Goal: Task Accomplishment & Management: Manage account settings

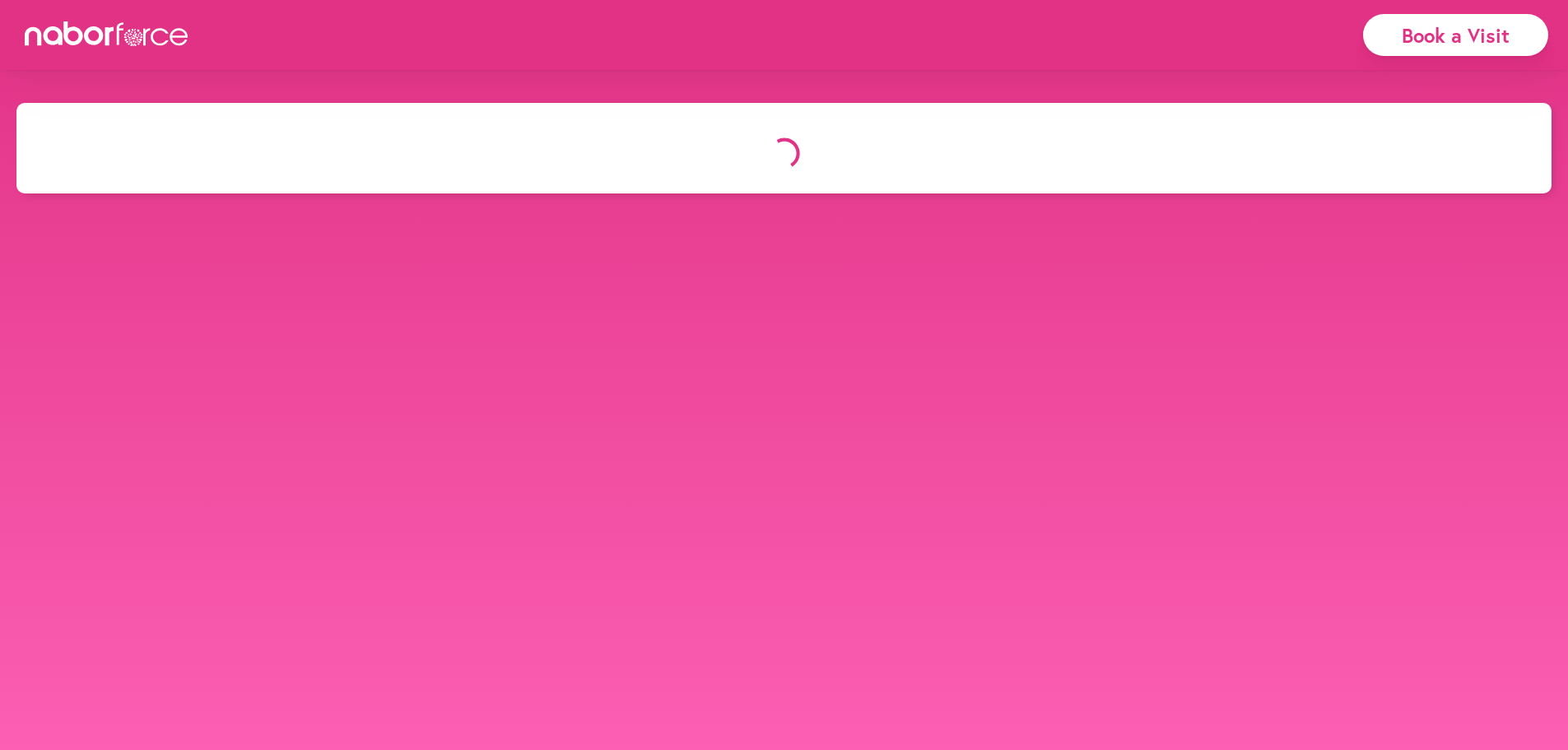
select select "*"
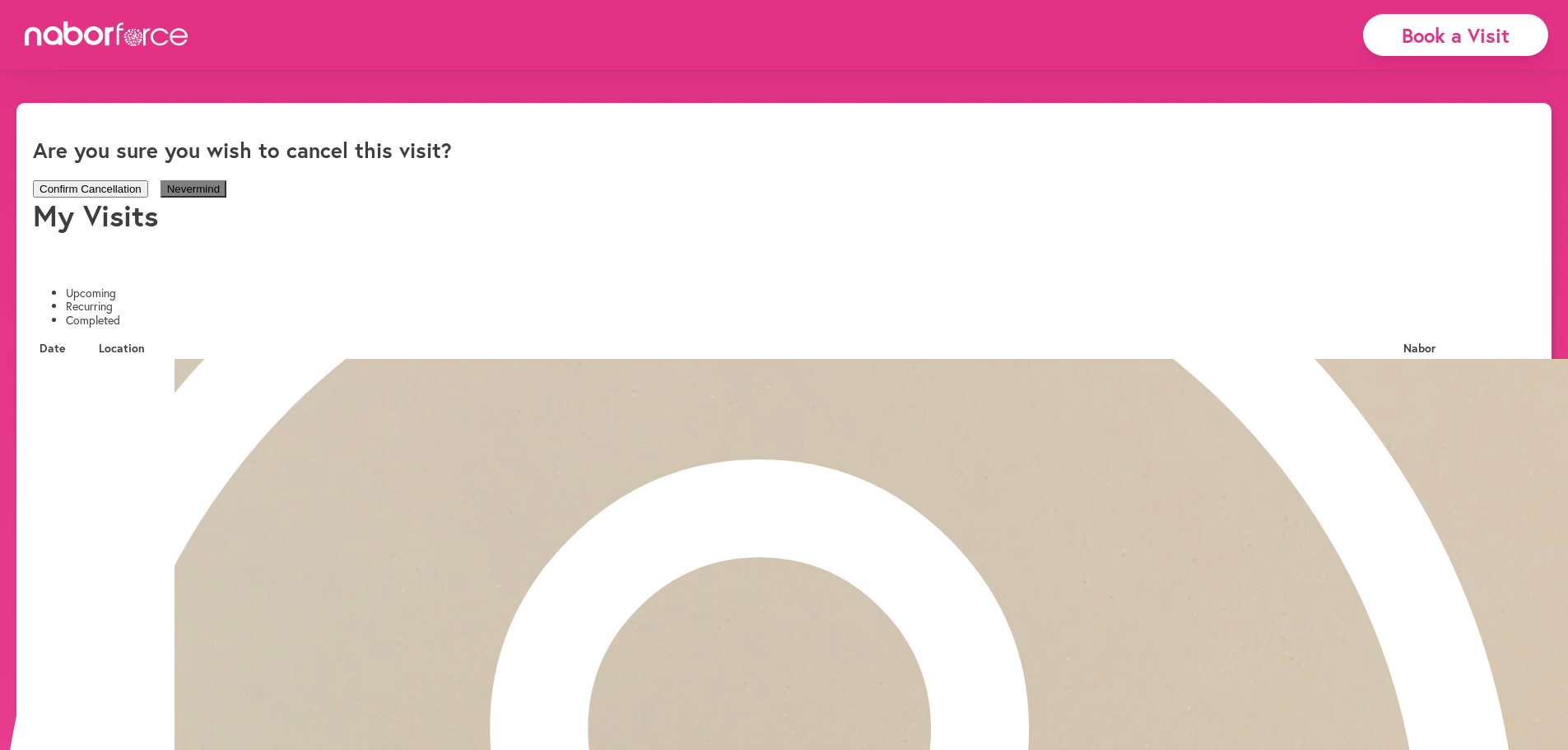
click at [148, 180] on button "Confirm Cancellation" at bounding box center [91, 189] width 115 height 17
